Goal: Task Accomplishment & Management: Use online tool/utility

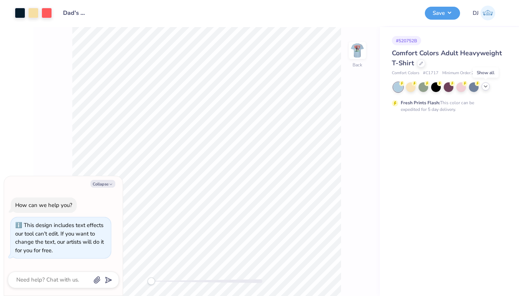
click at [488, 86] on div at bounding box center [485, 86] width 8 height 8
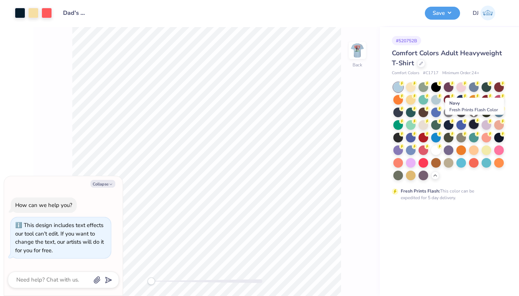
click at [477, 124] on div at bounding box center [474, 124] width 10 height 10
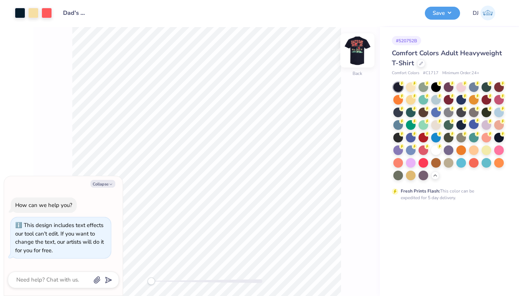
click at [357, 51] on img at bounding box center [357, 51] width 30 height 30
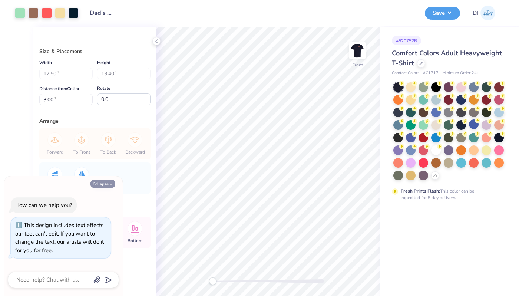
click at [110, 183] on polyline "button" at bounding box center [111, 183] width 2 height 1
type textarea "x"
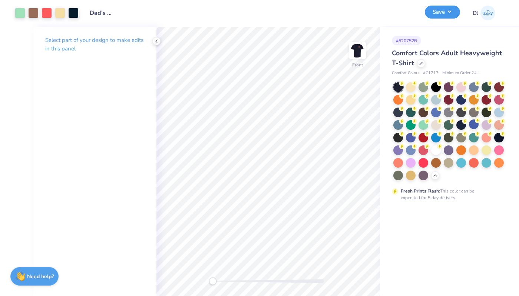
click at [436, 17] on button "Save" at bounding box center [442, 12] width 35 height 13
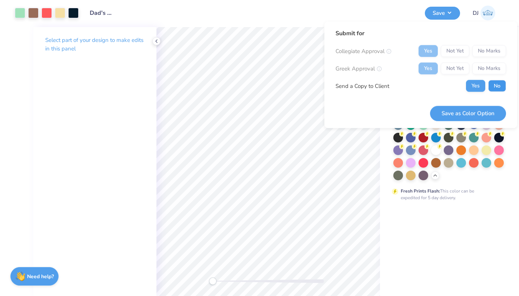
click at [496, 88] on button "No" at bounding box center [497, 86] width 18 height 12
click at [446, 116] on button "Save as Color Option" at bounding box center [468, 113] width 76 height 15
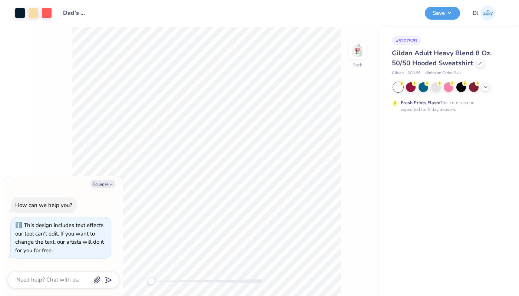
click at [491, 91] on div at bounding box center [448, 87] width 111 height 10
click at [487, 87] on icon at bounding box center [485, 86] width 6 height 6
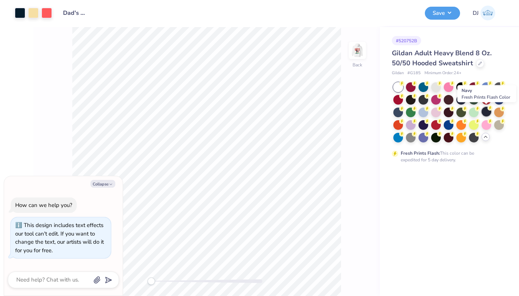
click at [485, 109] on div at bounding box center [486, 112] width 10 height 10
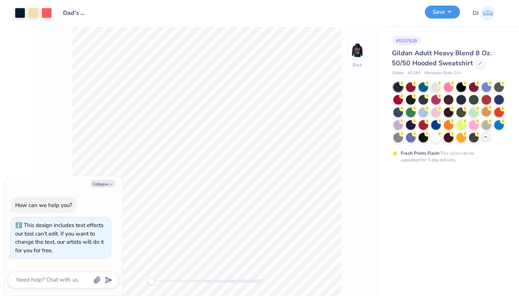
click at [446, 13] on button "Save" at bounding box center [442, 12] width 35 height 13
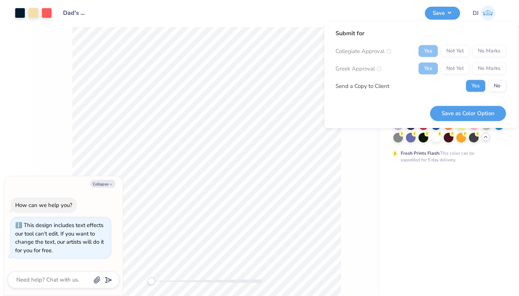
click at [495, 52] on div "Yes Not Yet No Marks" at bounding box center [461, 51] width 87 height 12
click at [502, 84] on button "No" at bounding box center [497, 86] width 18 height 12
click at [468, 115] on button "Save as Color Option" at bounding box center [468, 113] width 76 height 15
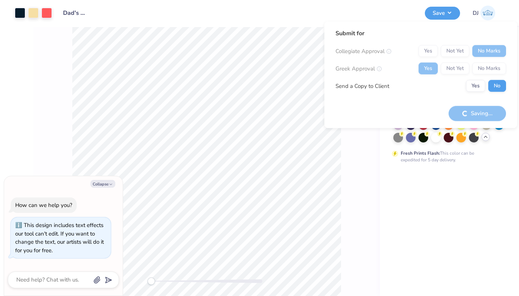
type textarea "x"
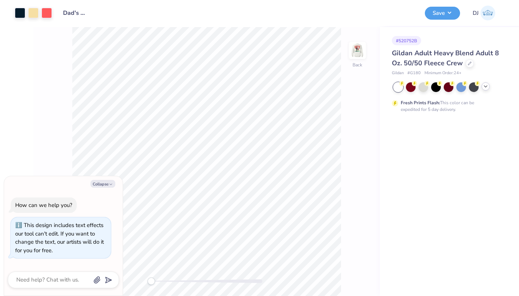
click at [486, 87] on icon at bounding box center [485, 86] width 6 height 6
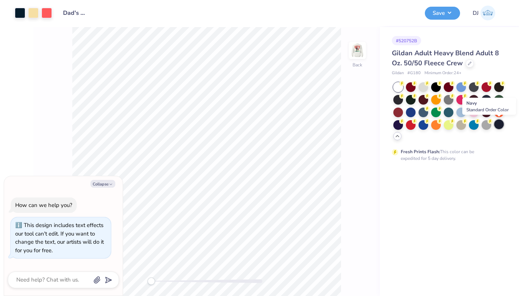
click at [498, 127] on div at bounding box center [499, 124] width 10 height 10
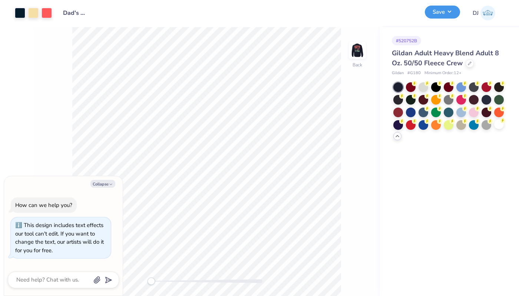
click at [452, 15] on button "Save" at bounding box center [442, 12] width 35 height 13
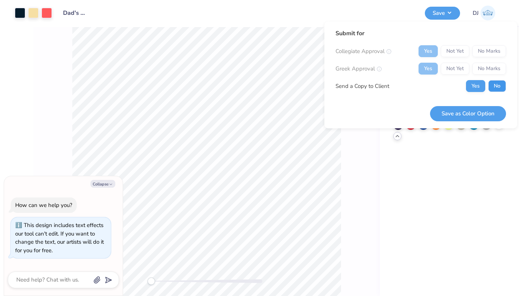
click at [498, 87] on button "No" at bounding box center [497, 86] width 18 height 12
click at [478, 113] on button "Save as Color Option" at bounding box center [468, 113] width 76 height 15
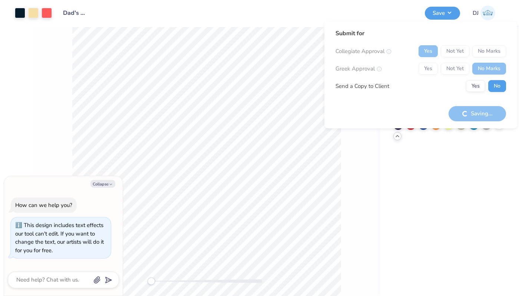
type textarea "x"
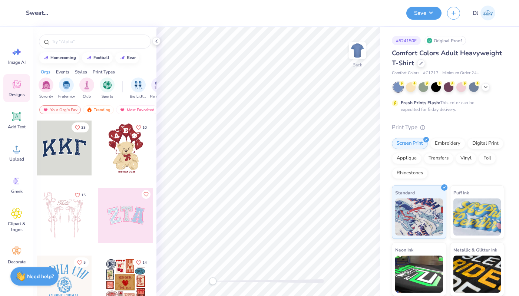
click at [68, 149] on div at bounding box center [64, 147] width 55 height 55
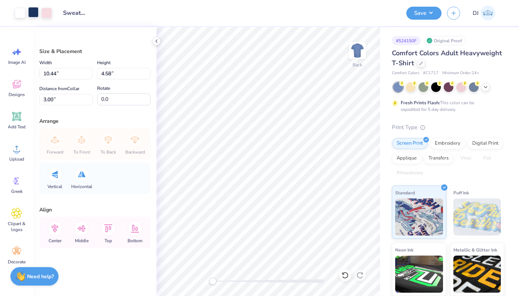
click at [33, 15] on div at bounding box center [33, 12] width 10 height 10
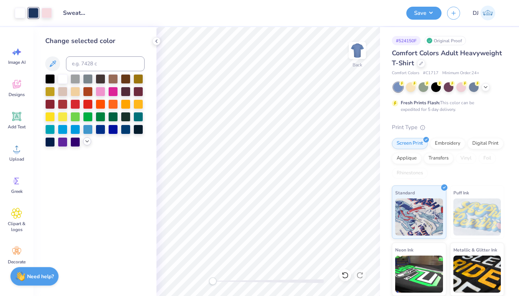
click at [83, 140] on div at bounding box center [87, 141] width 8 height 8
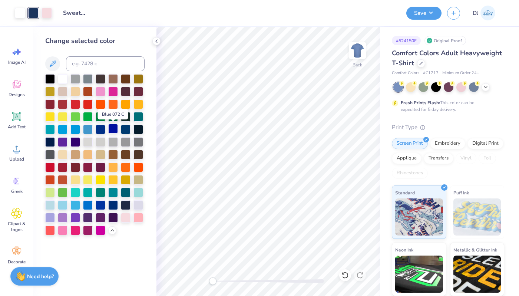
click at [113, 129] on div at bounding box center [113, 129] width 10 height 10
click at [103, 205] on div at bounding box center [101, 204] width 10 height 10
